Goal: Navigation & Orientation: Find specific page/section

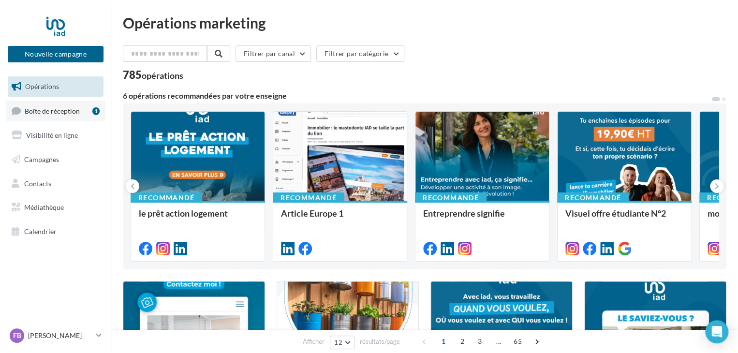
click at [78, 108] on span "Boîte de réception" at bounding box center [52, 110] width 55 height 8
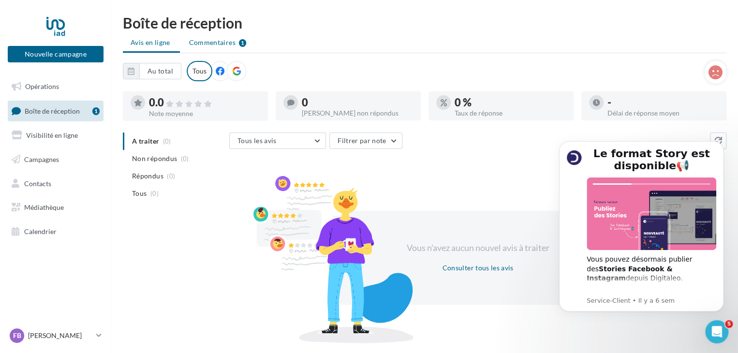
click at [207, 39] on span "Commentaires" at bounding box center [212, 43] width 46 height 10
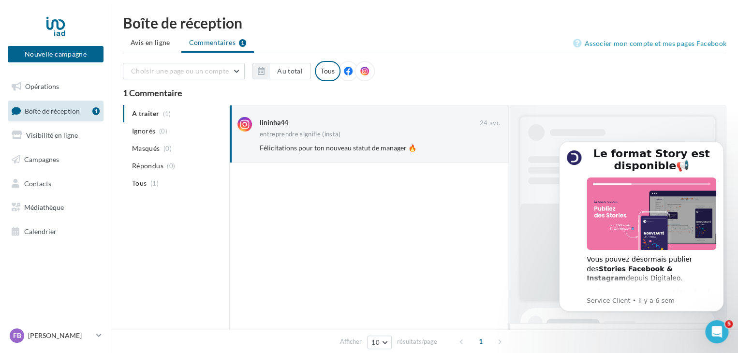
scroll to position [419, 0]
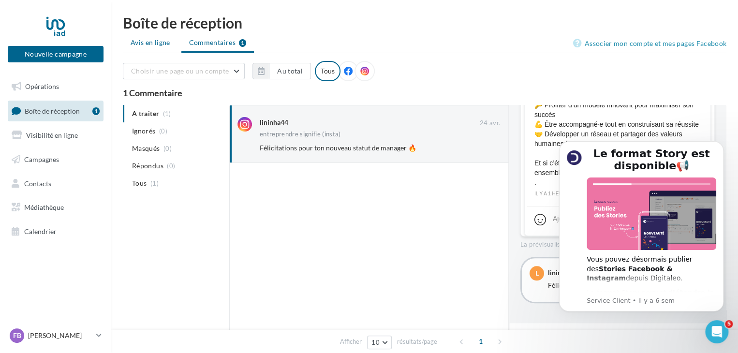
click at [137, 43] on span "Avis en ligne" at bounding box center [150, 43] width 40 height 10
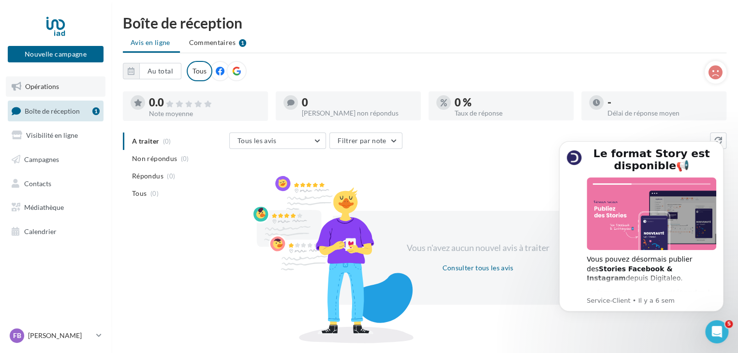
click at [87, 94] on link "Opérations" at bounding box center [56, 86] width 100 height 20
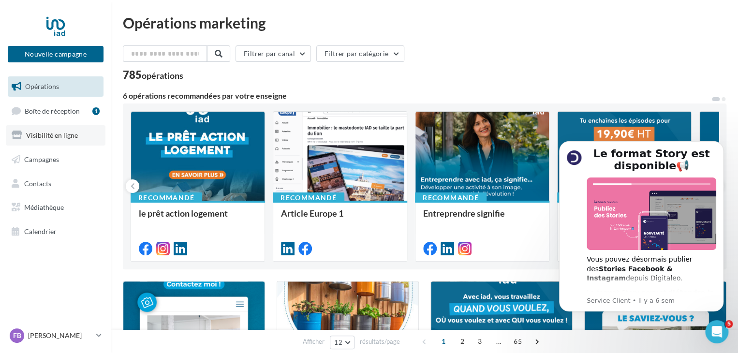
click at [62, 134] on span "Visibilité en ligne" at bounding box center [52, 135] width 52 height 8
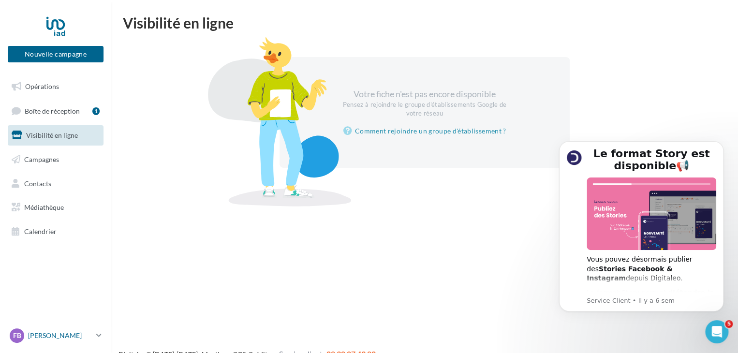
click at [96, 335] on link "FB Frederic BAKEKOLO frederic.bakekolo@iadfrance.fr" at bounding box center [56, 335] width 96 height 18
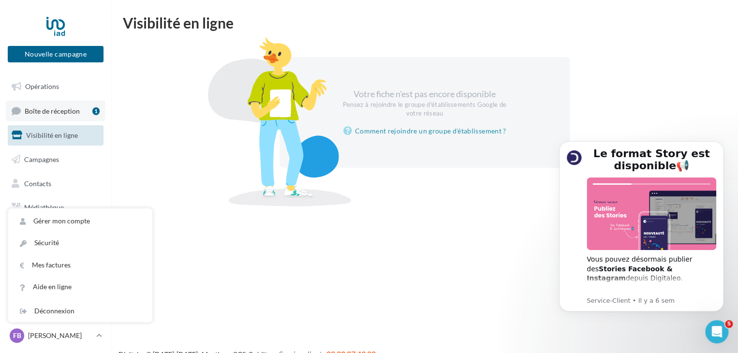
click at [54, 106] on span "Boîte de réception" at bounding box center [52, 110] width 55 height 8
